Goal: Task Accomplishment & Management: Manage account settings

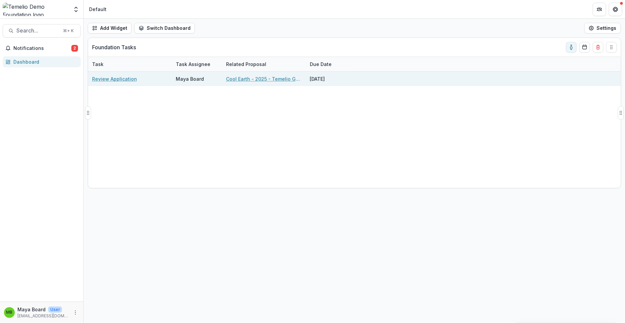
click at [112, 77] on link "Review Application" at bounding box center [114, 78] width 45 height 7
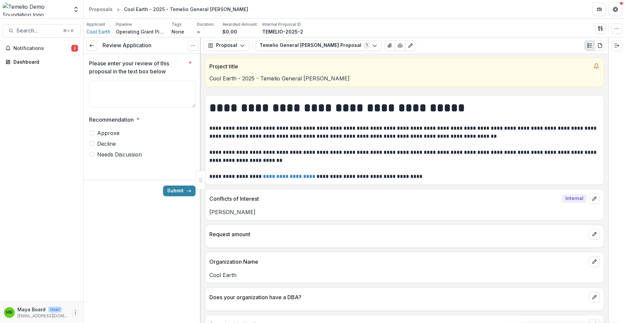
click at [76, 309] on button "More" at bounding box center [75, 313] width 8 height 8
click at [103, 311] on button "Logout" at bounding box center [120, 309] width 72 height 11
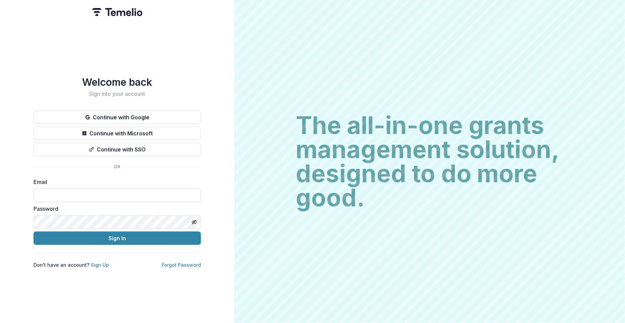
click at [64, 196] on input at bounding box center [118, 195] width 168 height 13
type input "**********"
click at [106, 241] on button "Sign In" at bounding box center [118, 238] width 168 height 13
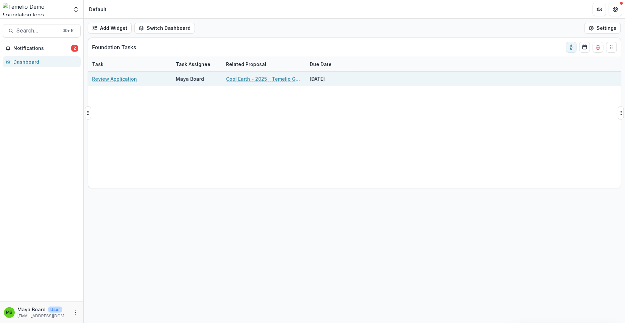
click at [112, 80] on link "Review Application" at bounding box center [114, 78] width 45 height 7
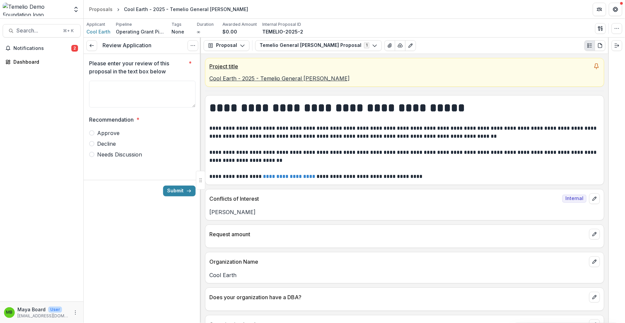
drag, startPoint x: 201, startPoint y: 72, endPoint x: 216, endPoint y: 71, distance: 15.5
click at [217, 71] on div "**********" at bounding box center [405, 188] width 408 height 269
click at [71, 11] on button "Open entity switcher" at bounding box center [75, 9] width 9 height 13
click at [75, 9] on icon "Open entity switcher" at bounding box center [76, 9] width 7 height 7
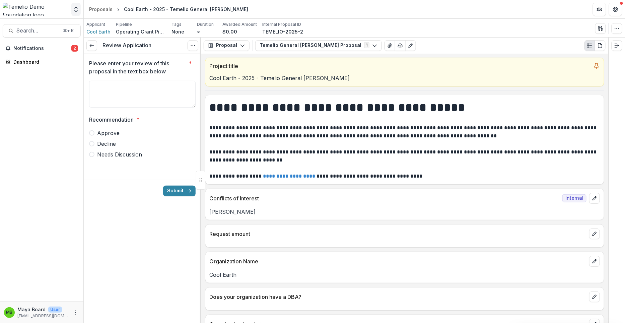
click at [73, 8] on icon "Open entity switcher" at bounding box center [76, 9] width 7 height 7
click at [74, 313] on icon "More" at bounding box center [75, 312] width 5 height 5
click at [103, 310] on button "Logout" at bounding box center [120, 309] width 72 height 11
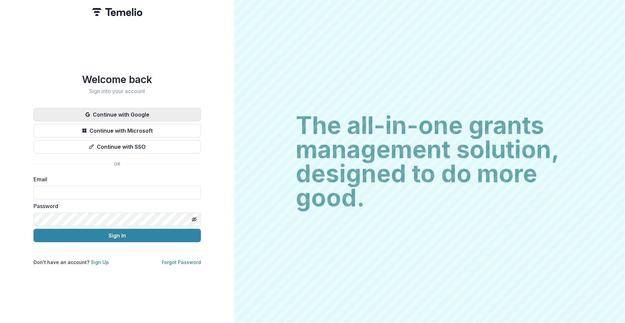
click at [124, 115] on button "Continue with Google" at bounding box center [118, 114] width 168 height 13
